Goal: Task Accomplishment & Management: Complete application form

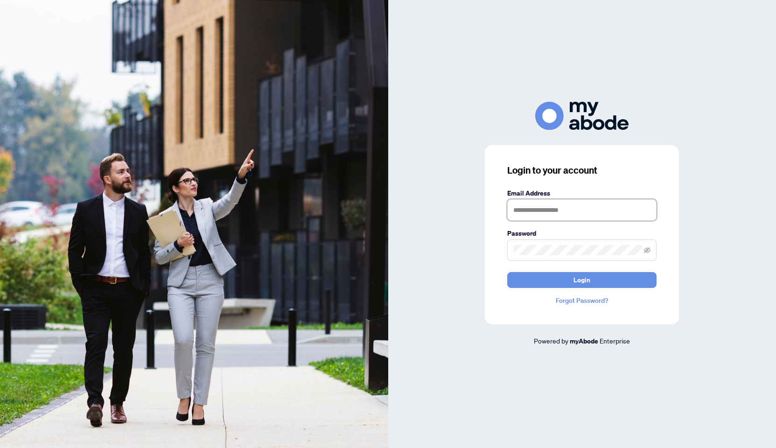
type input "**********"
click at [617, 279] on button "Login" at bounding box center [581, 280] width 149 height 16
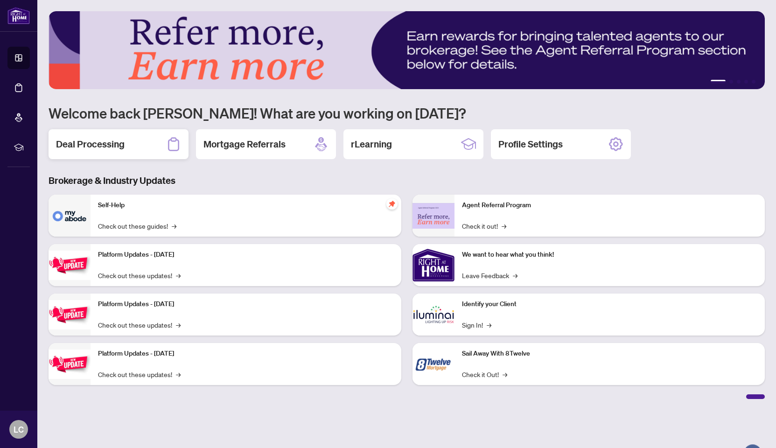
click at [105, 140] on h2 "Deal Processing" at bounding box center [90, 144] width 69 height 13
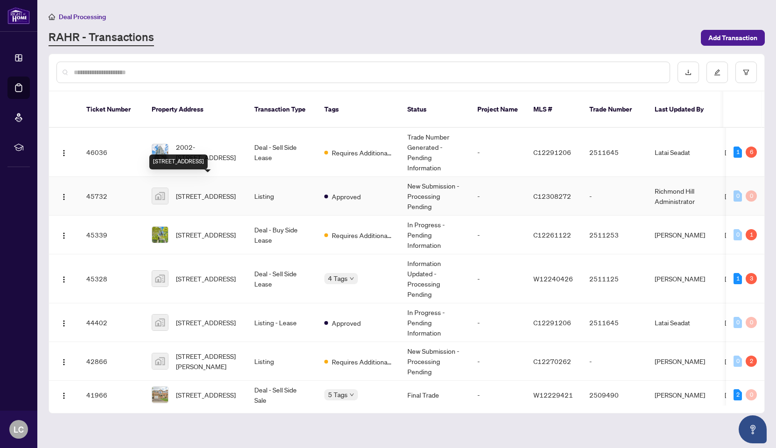
click at [205, 191] on span "100 Western Battery Road, Toronto, ON, Canada" at bounding box center [206, 196] width 60 height 10
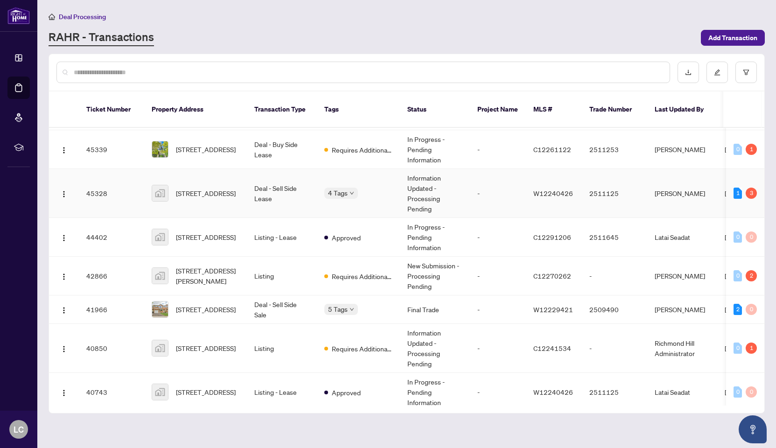
scroll to position [89, 0]
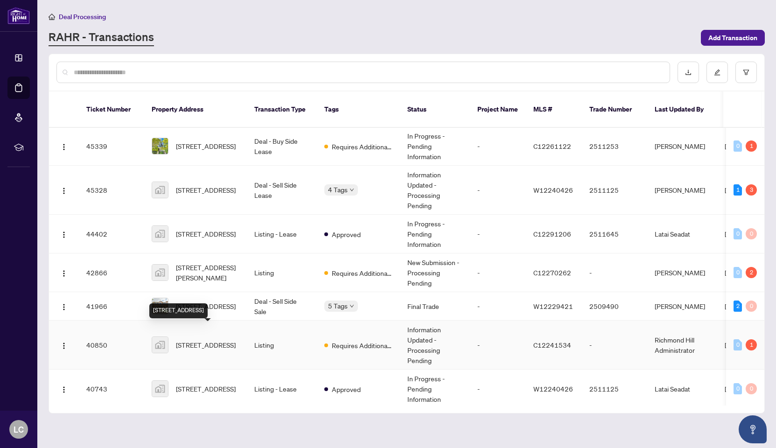
click at [214, 340] on span "100 Western Battery Road, Toronto, ON, Canada" at bounding box center [206, 345] width 60 height 10
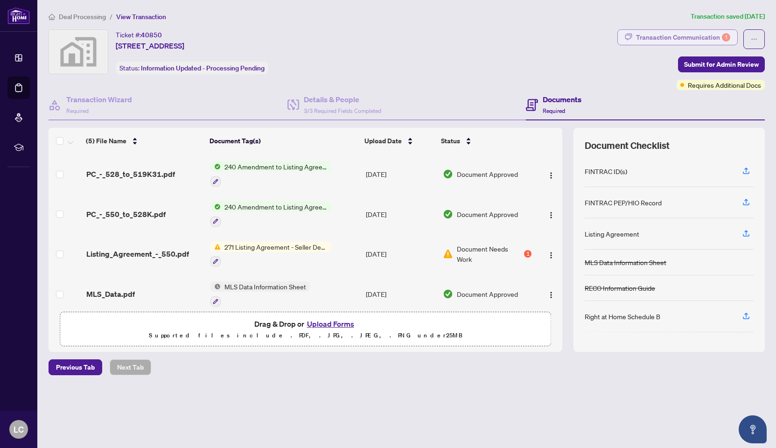
click at [703, 40] on div "Transaction Communication 1" at bounding box center [683, 37] width 94 height 15
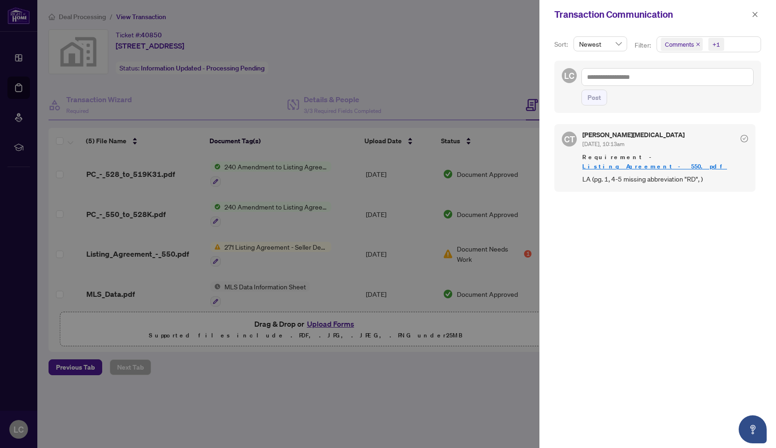
click at [477, 391] on div at bounding box center [388, 224] width 776 height 448
click at [763, 14] on div "Transaction Communication" at bounding box center [657, 14] width 237 height 29
click at [753, 15] on icon "close" at bounding box center [755, 14] width 7 height 7
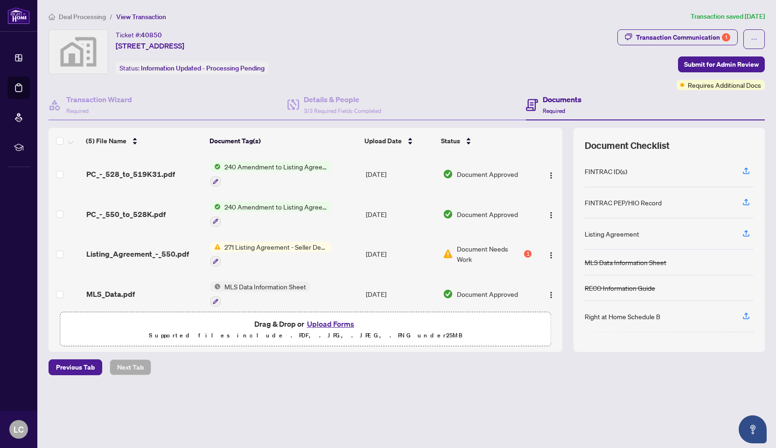
click at [329, 323] on button "Upload Forms" at bounding box center [330, 324] width 53 height 12
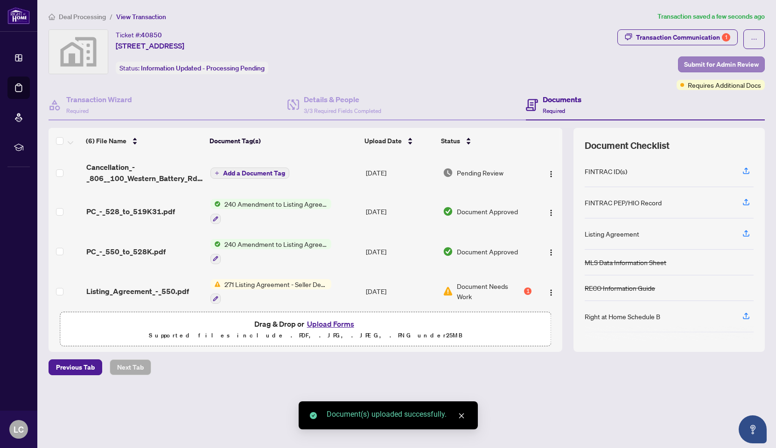
click at [734, 63] on span "Submit for Admin Review" at bounding box center [721, 64] width 75 height 15
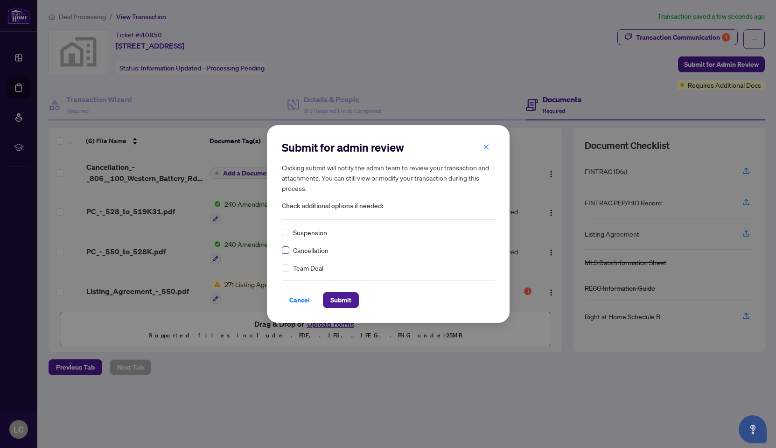
click at [287, 251] on span at bounding box center [285, 249] width 7 height 7
click at [335, 299] on span "Submit" at bounding box center [340, 300] width 21 height 15
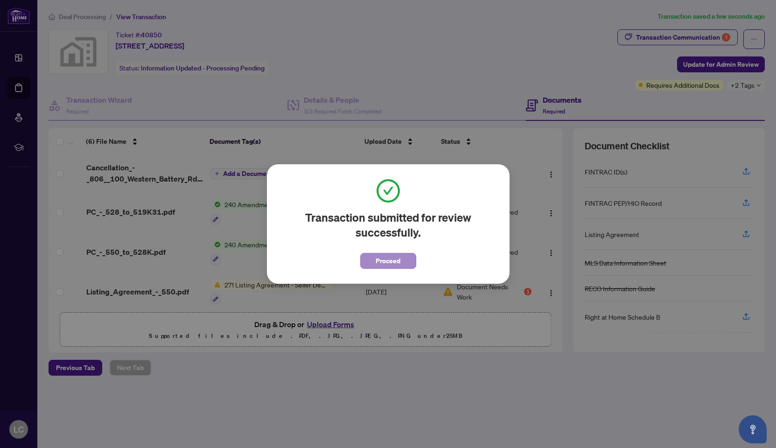
click at [396, 258] on span "Proceed" at bounding box center [388, 260] width 25 height 15
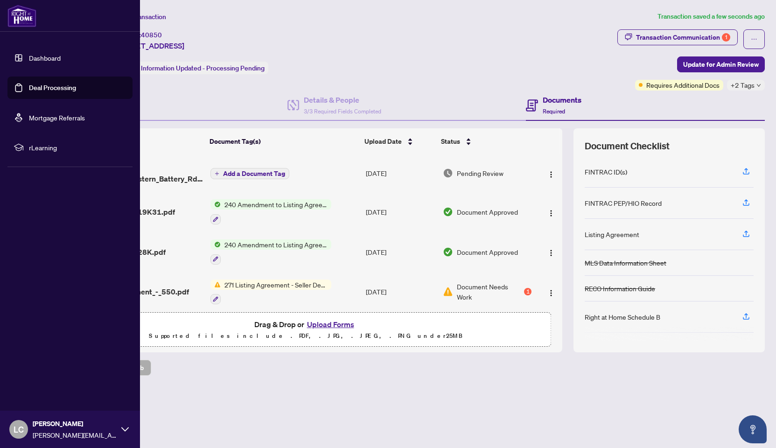
click at [29, 58] on link "Dashboard" at bounding box center [45, 58] width 32 height 8
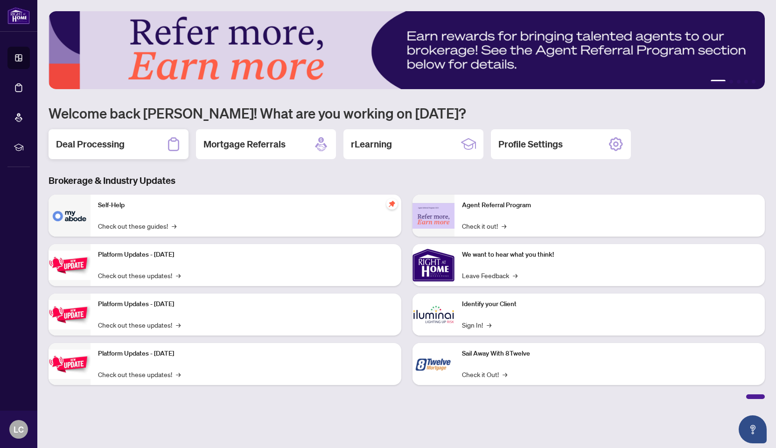
click at [110, 144] on h2 "Deal Processing" at bounding box center [90, 144] width 69 height 13
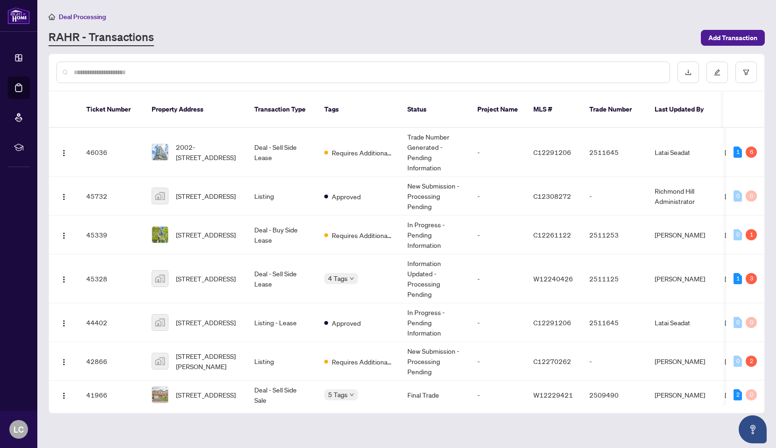
scroll to position [0, 0]
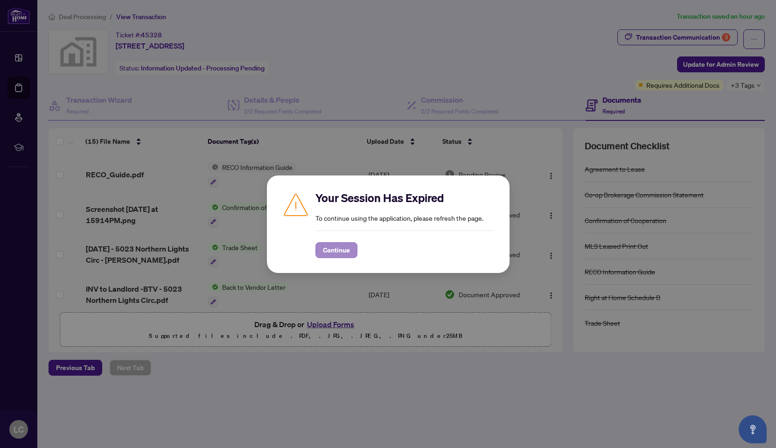
click at [349, 246] on span "Continue" at bounding box center [336, 250] width 27 height 15
